Goal: Information Seeking & Learning: Compare options

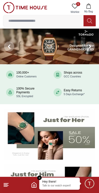
click at [8, 183] on line at bounding box center [6, 183] width 5 height 0
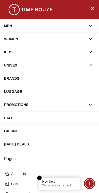
click at [90, 27] on icon "button" at bounding box center [89, 25] width 5 height 5
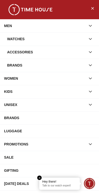
click at [67, 37] on div "Watches" at bounding box center [46, 38] width 78 height 9
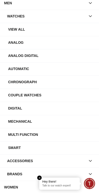
scroll to position [21, 0]
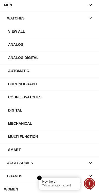
click at [50, 84] on div "Chronograph" at bounding box center [51, 83] width 86 height 9
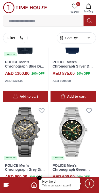
scroll to position [886, 0]
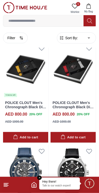
scroll to position [1458, 0]
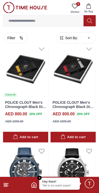
click at [9, 185] on icon at bounding box center [6, 185] width 6 height 6
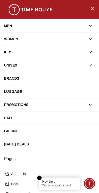
click at [71, 117] on div "SALE" at bounding box center [49, 117] width 91 height 9
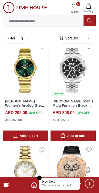
scroll to position [370, 0]
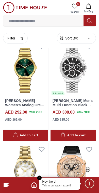
click at [79, 99] on link "[PERSON_NAME] Men's Multi Function Black Dial Watch - LC07963.350" at bounding box center [72, 107] width 40 height 17
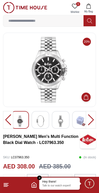
click at [43, 122] on img at bounding box center [40, 121] width 9 height 12
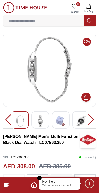
click at [79, 121] on img at bounding box center [80, 121] width 9 height 12
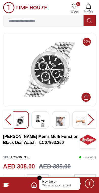
click at [85, 121] on div at bounding box center [90, 120] width 10 height 18
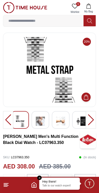
click at [62, 123] on img at bounding box center [60, 121] width 9 height 12
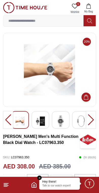
click at [63, 119] on img at bounding box center [60, 121] width 9 height 12
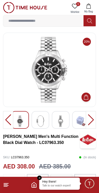
click at [19, 123] on img at bounding box center [19, 121] width 9 height 12
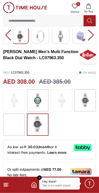
scroll to position [86, 0]
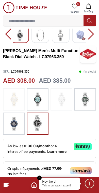
click at [90, 99] on img at bounding box center [84, 99] width 13 height 17
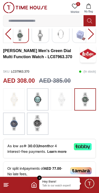
click at [39, 124] on img at bounding box center [37, 123] width 13 height 16
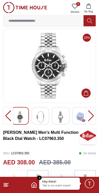
scroll to position [2, 0]
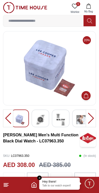
click at [80, 118] on img at bounding box center [80, 120] width 9 height 12
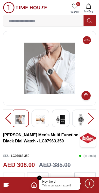
click at [56, 75] on img at bounding box center [49, 68] width 84 height 66
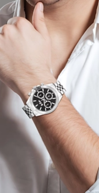
scroll to position [0, 0]
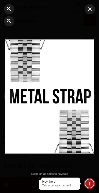
click at [91, 9] on icon "button" at bounding box center [89, 9] width 6 height 6
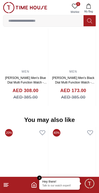
scroll to position [464, 0]
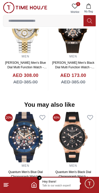
click at [5, 185] on line at bounding box center [6, 185] width 5 height 0
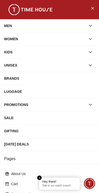
click at [44, 117] on div "SALE" at bounding box center [49, 117] width 91 height 9
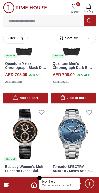
scroll to position [943, 0]
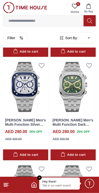
scroll to position [1486, 0]
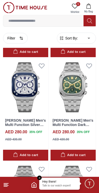
click at [70, 95] on img at bounding box center [72, 87] width 45 height 56
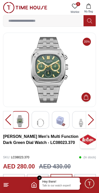
click at [43, 121] on img at bounding box center [40, 122] width 9 height 15
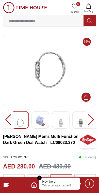
click at [64, 122] on img at bounding box center [60, 122] width 9 height 15
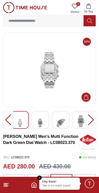
click at [84, 119] on img at bounding box center [80, 121] width 9 height 12
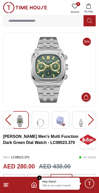
click at [91, 120] on div at bounding box center [90, 120] width 10 height 18
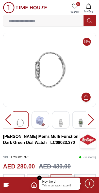
click at [83, 119] on img at bounding box center [80, 122] width 9 height 15
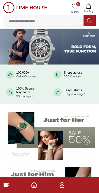
click at [8, 185] on icon at bounding box center [6, 185] width 6 height 6
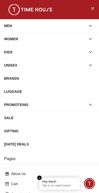
click at [35, 144] on div "[DATE] DEALS" at bounding box center [49, 144] width 91 height 9
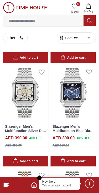
scroll to position [759, 0]
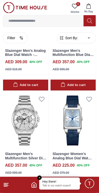
scroll to position [1349, 0]
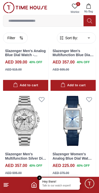
click at [37, 152] on link "Slazenger Men's Multifunction Silver Dial Watch - SL.9.2527.2.02" at bounding box center [25, 158] width 41 height 13
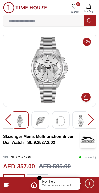
click at [43, 123] on img at bounding box center [40, 121] width 9 height 12
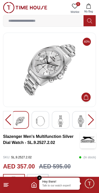
click at [58, 124] on img at bounding box center [60, 121] width 9 height 12
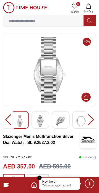
click at [82, 126] on img at bounding box center [80, 121] width 9 height 12
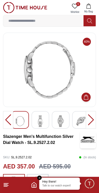
click at [57, 124] on img at bounding box center [60, 121] width 9 height 12
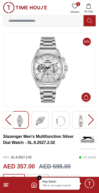
click at [44, 119] on img at bounding box center [40, 121] width 9 height 12
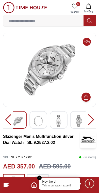
click at [82, 121] on img at bounding box center [78, 121] width 9 height 12
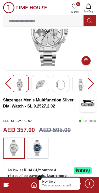
scroll to position [37, 0]
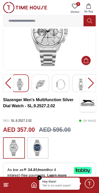
click at [42, 148] on img at bounding box center [37, 148] width 13 height 16
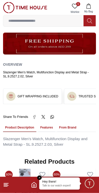
scroll to position [269, 0]
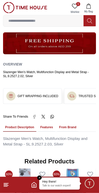
click at [48, 123] on button "Features" at bounding box center [46, 127] width 17 height 9
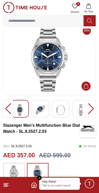
scroll to position [0, 0]
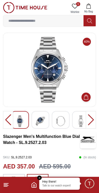
click at [6, 188] on icon at bounding box center [6, 185] width 6 height 6
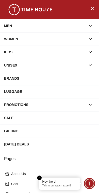
click at [42, 143] on div "[DATE] DEALS" at bounding box center [49, 144] width 91 height 9
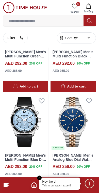
scroll to position [2588, 0]
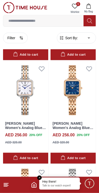
scroll to position [3550, 0]
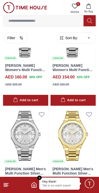
scroll to position [6396, 0]
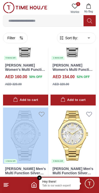
click at [48, 114] on img at bounding box center [25, 135] width 45 height 56
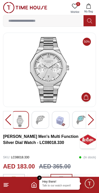
click at [81, 123] on img at bounding box center [80, 119] width 9 height 9
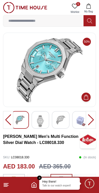
click at [60, 119] on img at bounding box center [60, 119] width 9 height 9
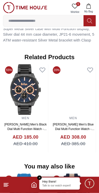
scroll to position [407, 0]
